Goal: Information Seeking & Learning: Learn about a topic

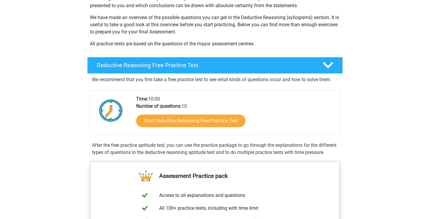
scroll to position [94, 0]
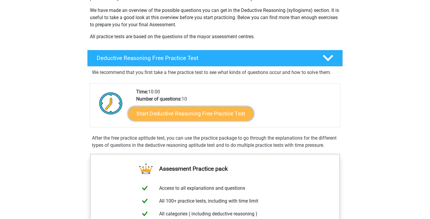
click at [175, 114] on link "Start Deductive Reasoning Free Practice Test" at bounding box center [191, 113] width 126 height 14
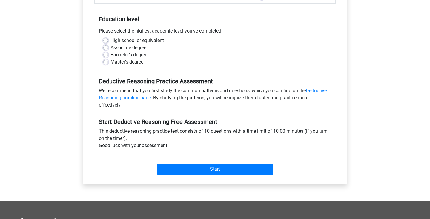
scroll to position [115, 0]
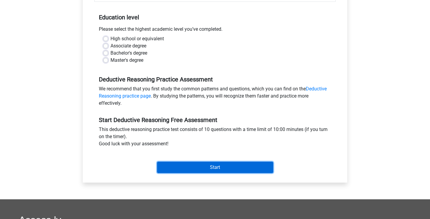
click at [182, 162] on input "Start" at bounding box center [215, 167] width 116 height 11
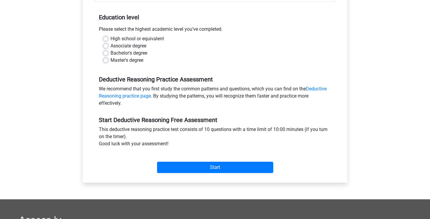
click at [74, 66] on div "Deductive Reasoning Free Practice Test Category: Deductive Reasoning Time: 10:0…" at bounding box center [215, 62] width 284 height 275
click at [111, 39] on label "High school or equivalent" at bounding box center [137, 38] width 53 height 7
click at [104, 39] on input "High school or equivalent" at bounding box center [105, 38] width 5 height 6
radio input "true"
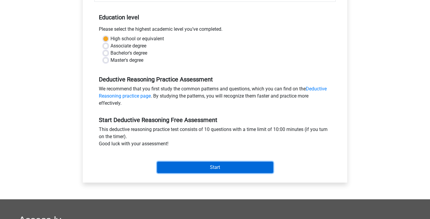
click at [214, 170] on input "Start" at bounding box center [215, 167] width 116 height 11
